Goal: Task Accomplishment & Management: Complete application form

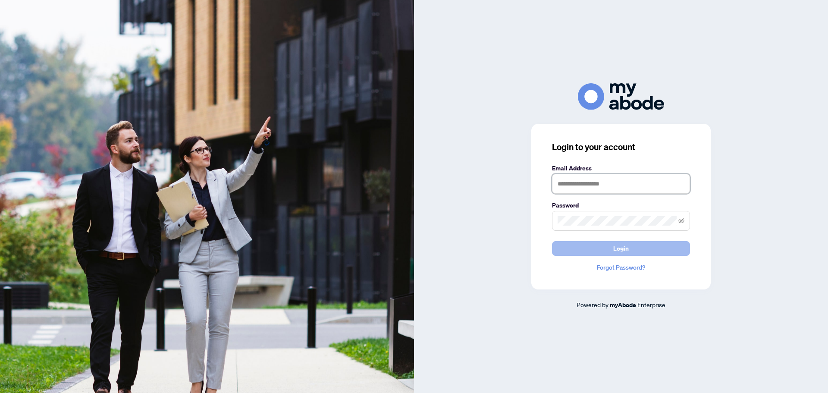
type input "**********"
click at [648, 245] on button "Login" at bounding box center [621, 248] width 138 height 15
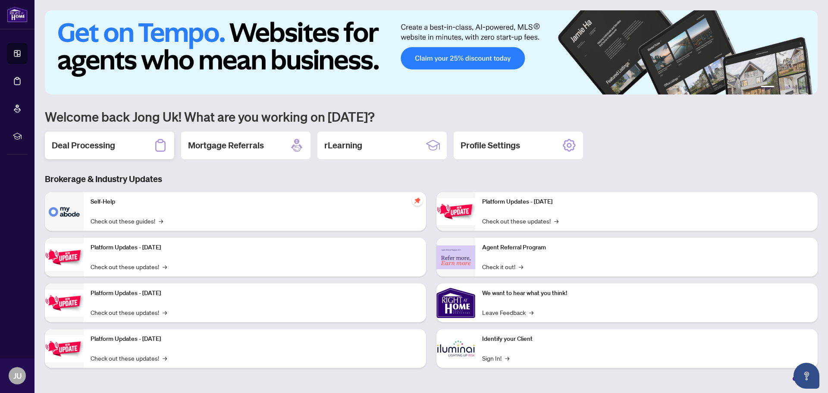
click at [117, 145] on div "Deal Processing" at bounding box center [109, 146] width 129 height 28
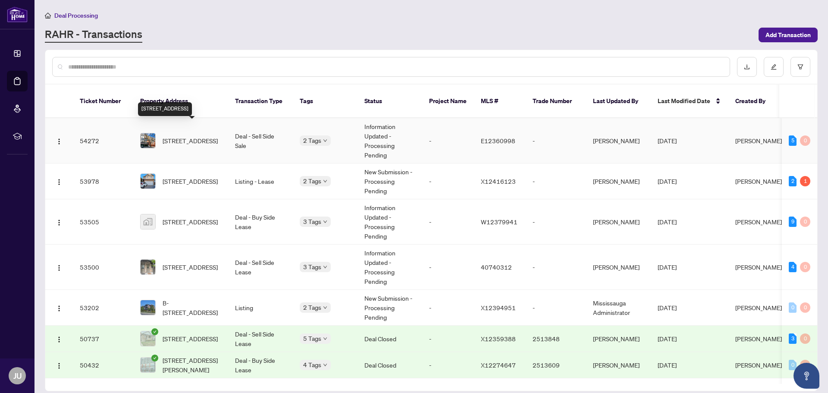
click at [206, 136] on span "[STREET_ADDRESS]" at bounding box center [190, 140] width 55 height 9
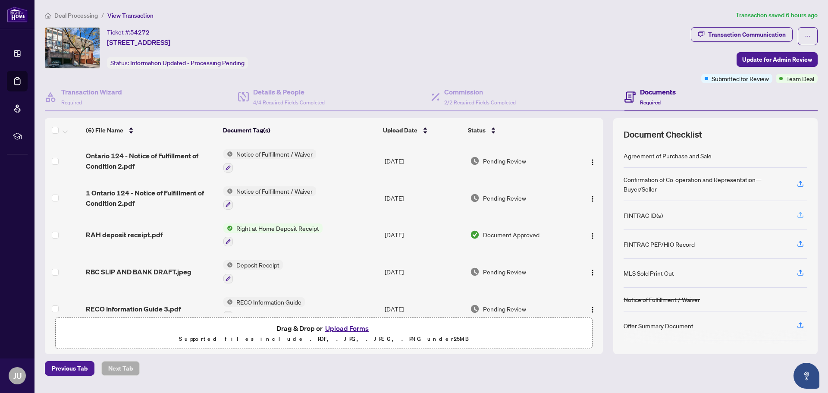
click at [797, 214] on icon "button" at bounding box center [801, 215] width 8 height 8
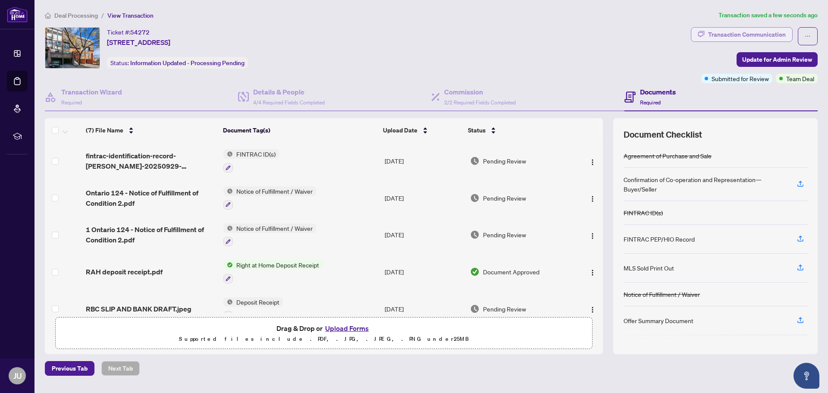
click at [772, 33] on div "Transaction Communication" at bounding box center [747, 35] width 78 height 14
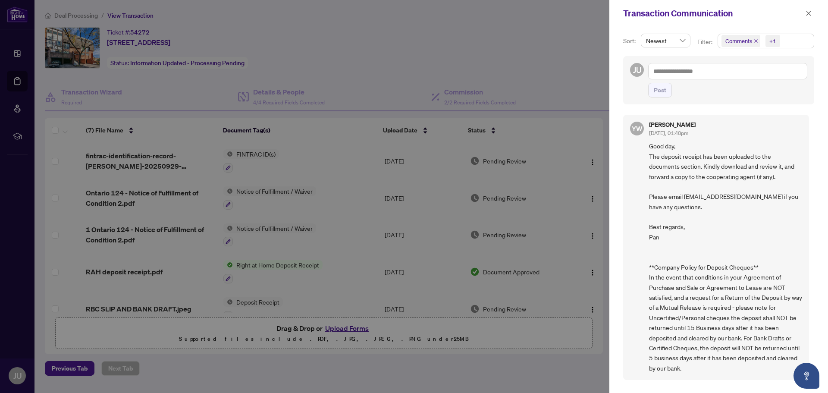
click at [814, 13] on div "Transaction Communication" at bounding box center [719, 13] width 219 height 27
click at [811, 13] on icon "close" at bounding box center [809, 13] width 6 height 6
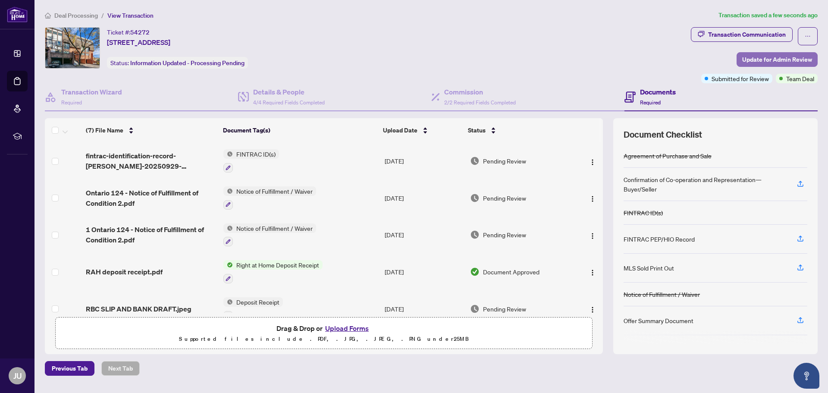
click at [761, 59] on span "Update for Admin Review" at bounding box center [777, 60] width 70 height 14
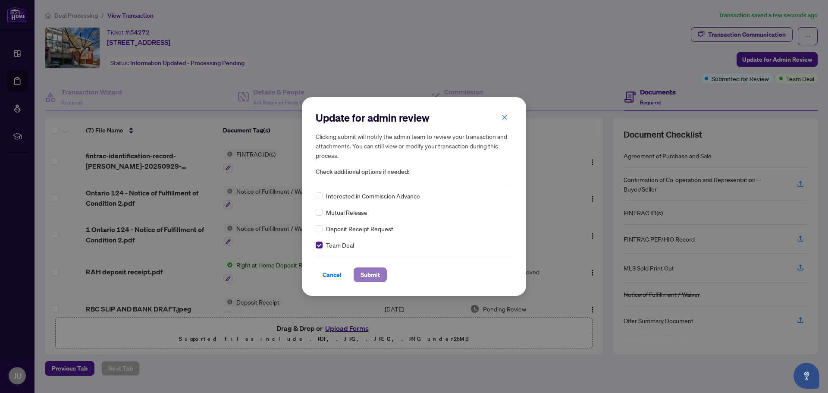
click at [374, 271] on span "Submit" at bounding box center [370, 275] width 19 height 14
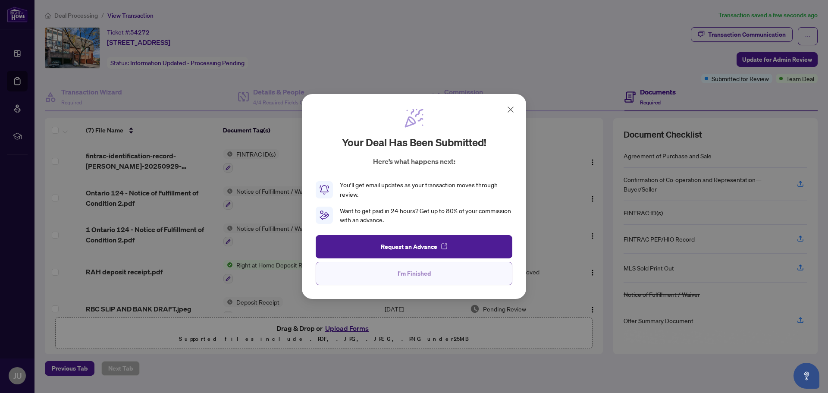
click at [428, 275] on span "I'm Finished" at bounding box center [414, 274] width 33 height 14
